Goal: Task Accomplishment & Management: Use online tool/utility

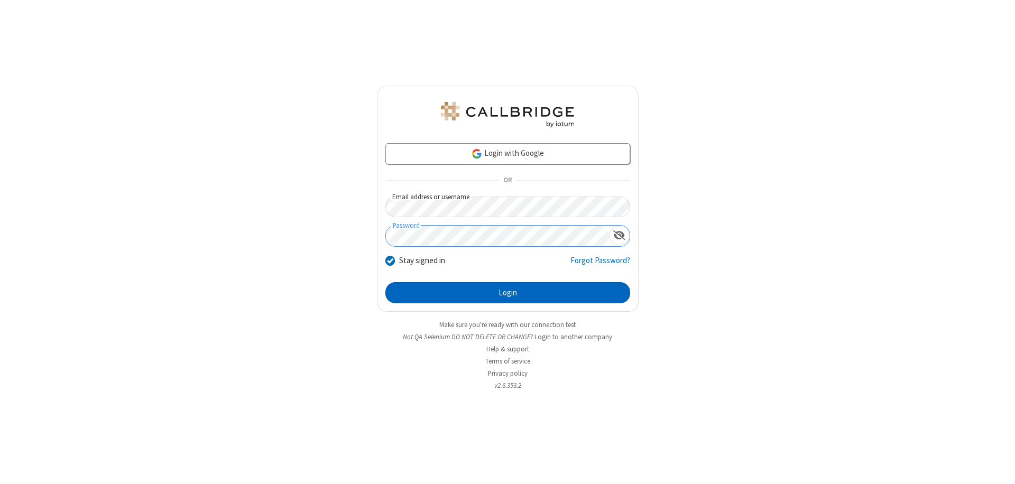
click at [507, 293] on button "Login" at bounding box center [507, 292] width 245 height 21
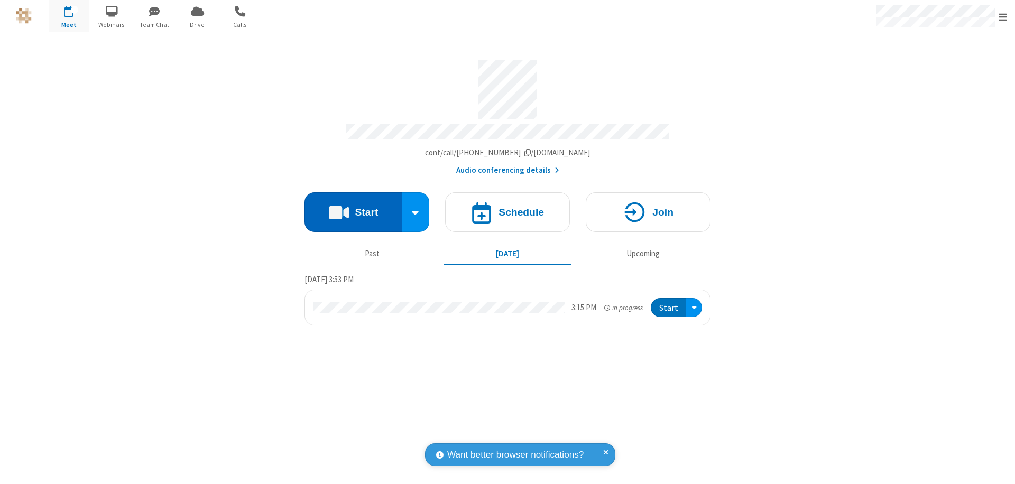
click at [353, 207] on button "Start" at bounding box center [353, 212] width 98 height 40
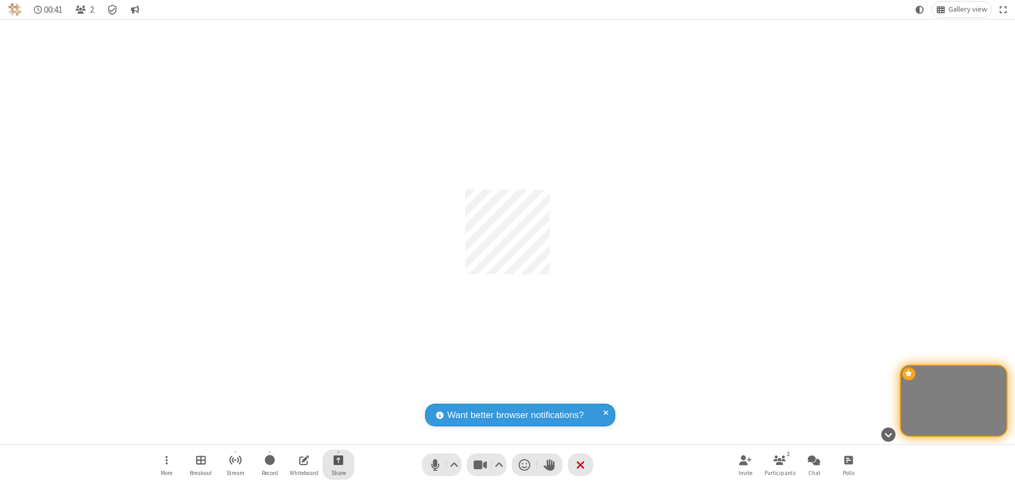
click at [338, 460] on span "Start sharing" at bounding box center [339, 460] width 10 height 13
click at [295, 434] on span "Share my screen" at bounding box center [296, 435] width 12 height 9
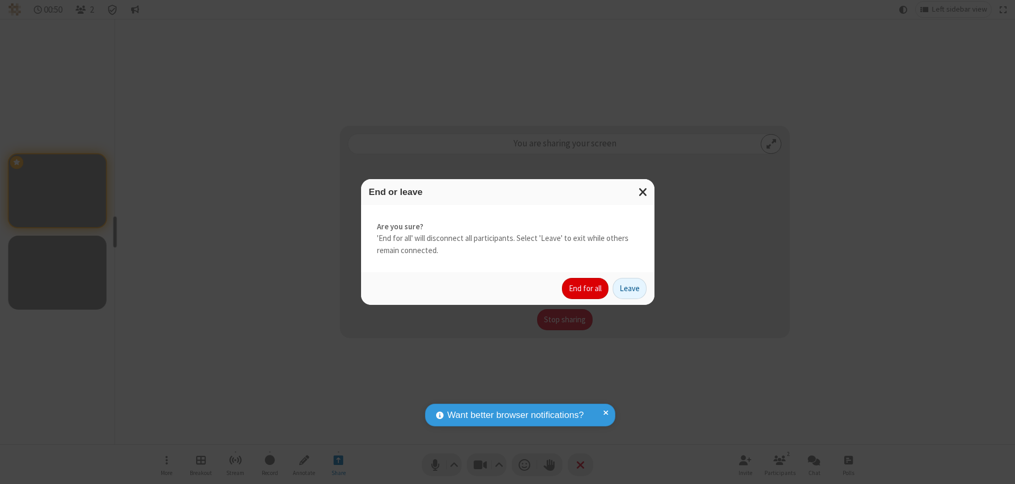
click at [586, 289] on button "End for all" at bounding box center [585, 288] width 47 height 21
